Goal: Task Accomplishment & Management: Use online tool/utility

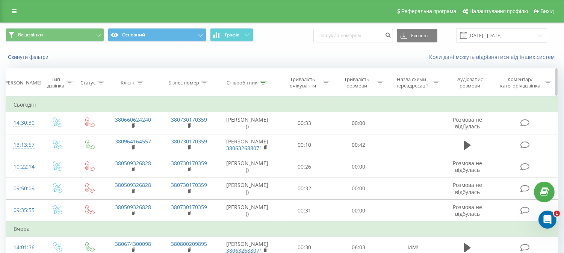
click at [264, 82] on icon at bounding box center [263, 83] width 7 height 4
click at [261, 83] on icon at bounding box center [263, 83] width 7 height 4
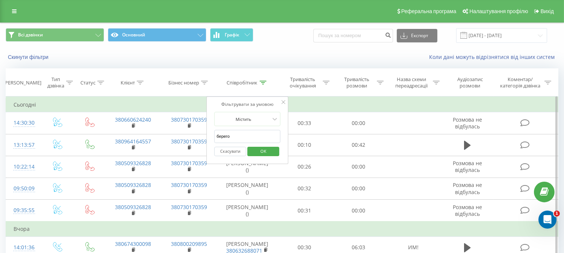
click at [239, 139] on input "берего" at bounding box center [248, 136] width 66 height 13
click button "OK" at bounding box center [263, 151] width 32 height 9
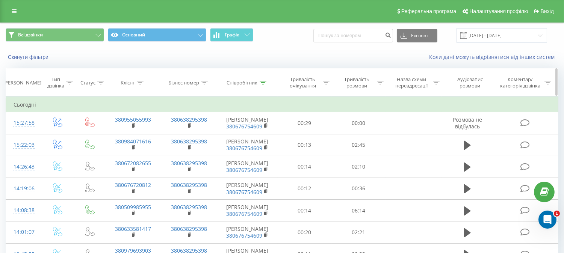
click at [238, 82] on div "Співробітник" at bounding box center [242, 83] width 31 height 6
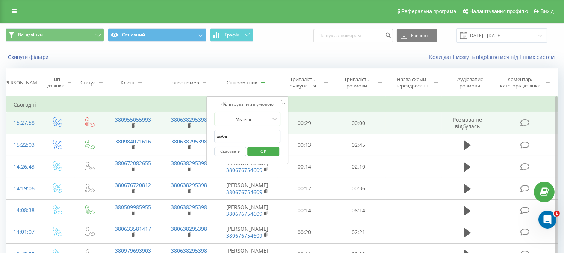
drag, startPoint x: 238, startPoint y: 137, endPoint x: 204, endPoint y: 137, distance: 34.2
type input "фран"
click button "OK" at bounding box center [263, 151] width 32 height 9
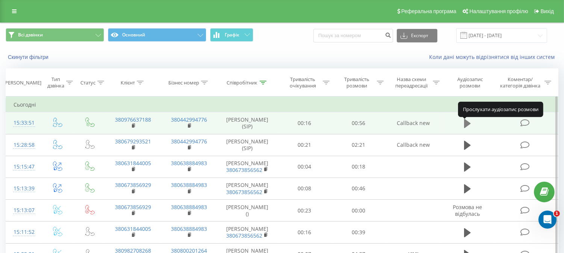
click at [465, 128] on icon at bounding box center [467, 123] width 7 height 9
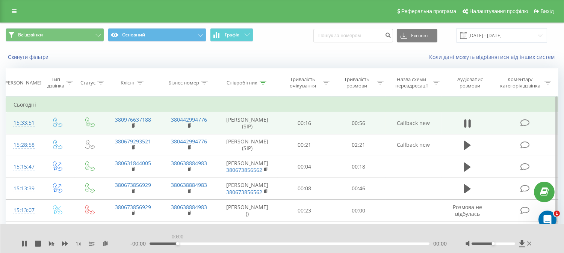
click at [178, 245] on div "00:00" at bounding box center [290, 244] width 280 height 2
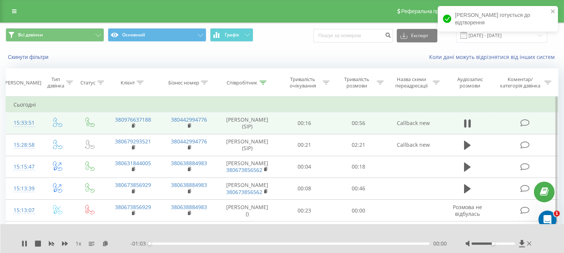
click at [350, 244] on div "00:00" at bounding box center [290, 244] width 280 height 2
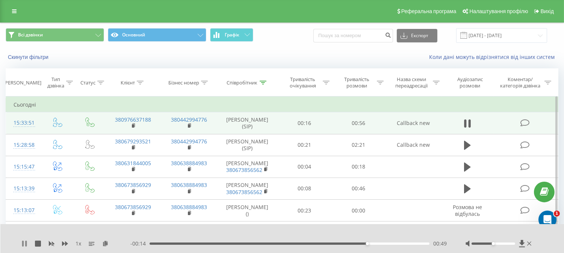
click at [22, 244] on icon at bounding box center [23, 244] width 2 height 6
